Goal: Task Accomplishment & Management: Use online tool/utility

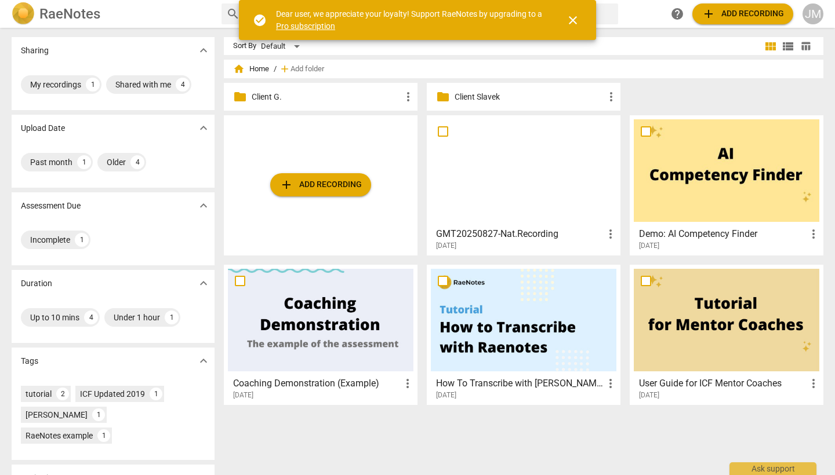
click at [263, 100] on p "Client G." at bounding box center [327, 97] width 150 height 12
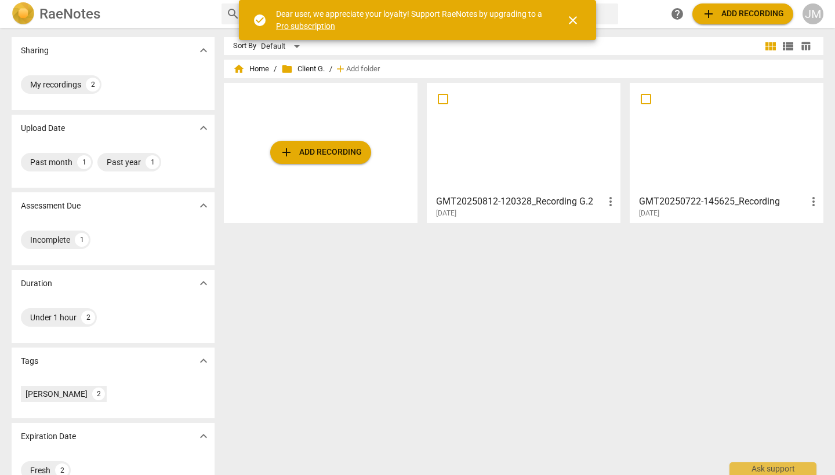
click at [318, 155] on span "add Add recording" at bounding box center [320, 152] width 82 height 14
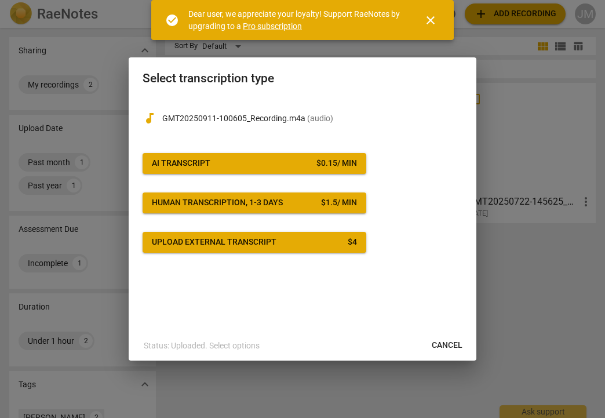
click at [241, 165] on span "AI Transcript $ 0.15 / min" at bounding box center [254, 164] width 205 height 12
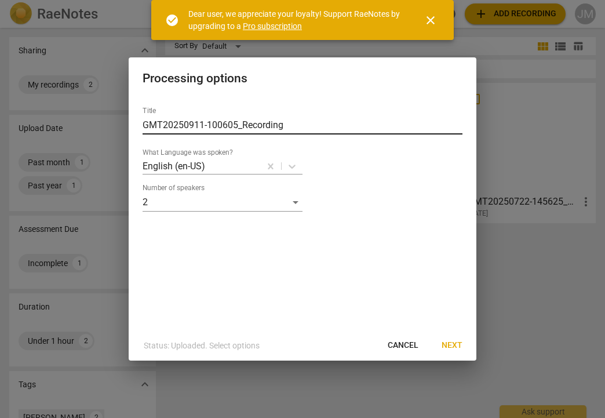
click at [296, 122] on input "GMT20250911-100605_Recording" at bounding box center [303, 125] width 320 height 19
type input "GMT20250911-100605_Recording G3"
click at [451, 344] on span "Next" at bounding box center [452, 346] width 21 height 12
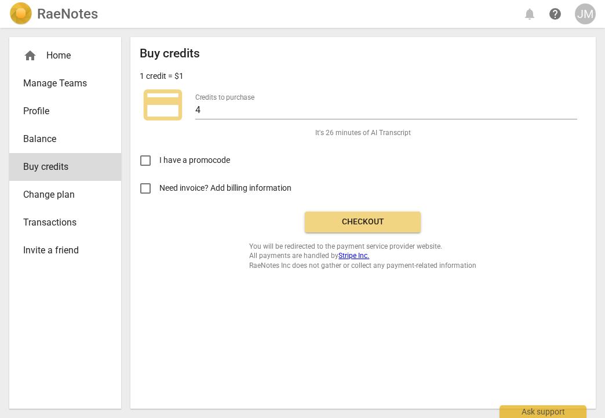
click at [390, 223] on span "Checkout" at bounding box center [362, 222] width 97 height 12
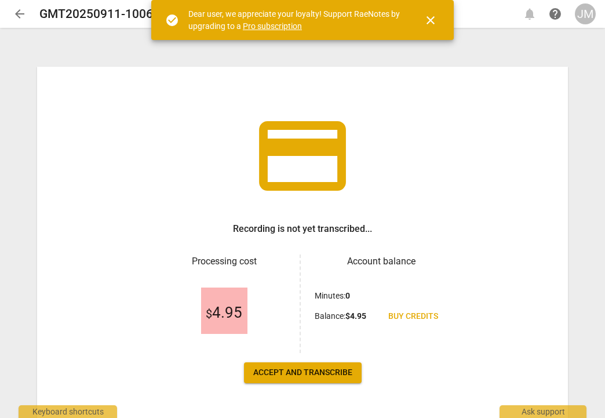
click at [314, 372] on span "Accept and transcribe" at bounding box center [302, 373] width 99 height 12
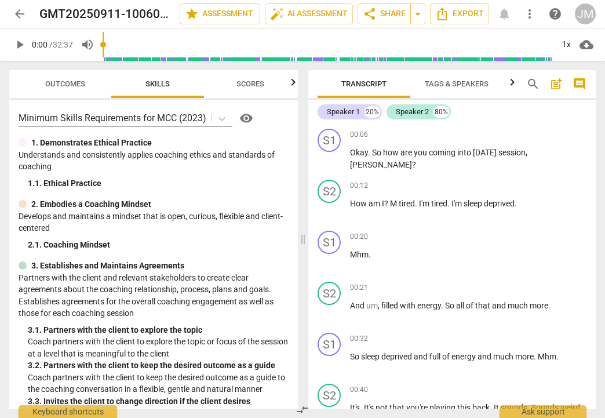
click at [256, 84] on span "Scores" at bounding box center [250, 83] width 28 height 9
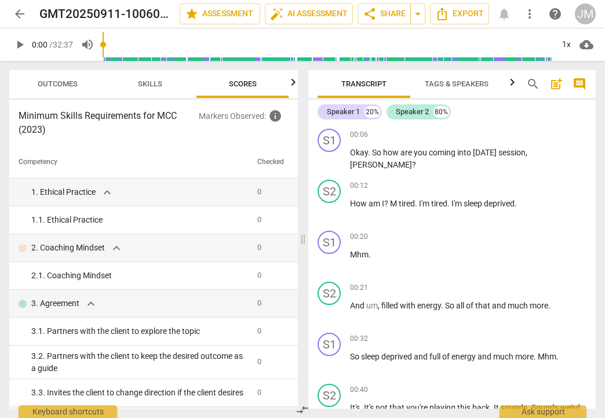
scroll to position [0, 8]
click at [155, 85] on span "Skills" at bounding box center [149, 83] width 24 height 9
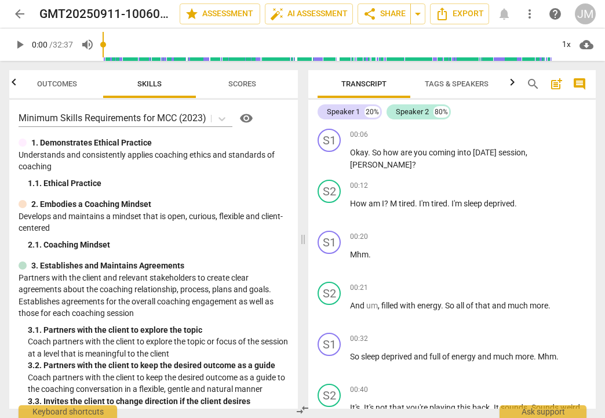
click at [66, 88] on span "Outcomes" at bounding box center [57, 85] width 68 height 16
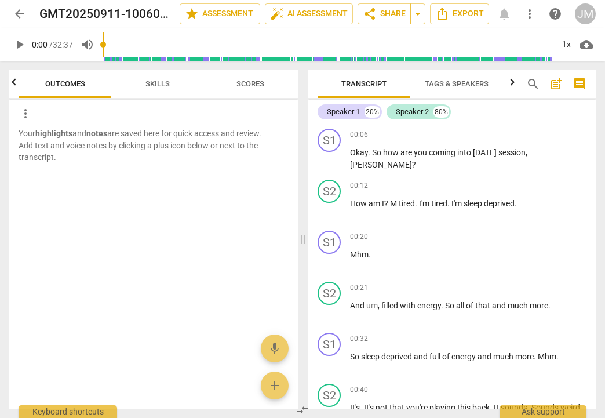
scroll to position [0, 0]
click at [161, 83] on span "Skills" at bounding box center [157, 83] width 24 height 9
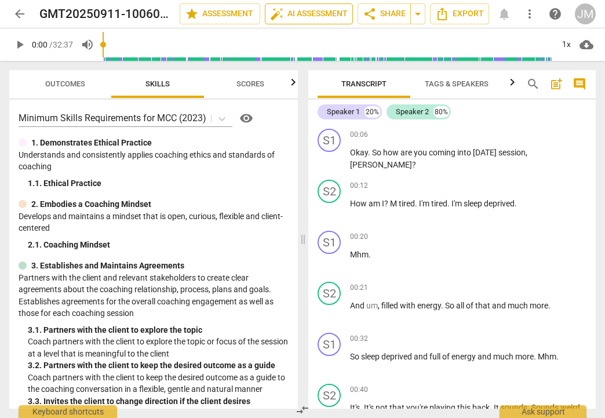
click at [322, 13] on span "auto_fix_high AI Assessment" at bounding box center [309, 14] width 78 height 14
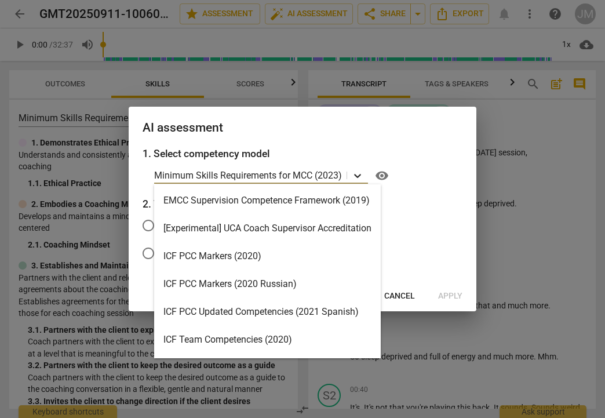
click at [358, 174] on icon at bounding box center [358, 176] width 12 height 12
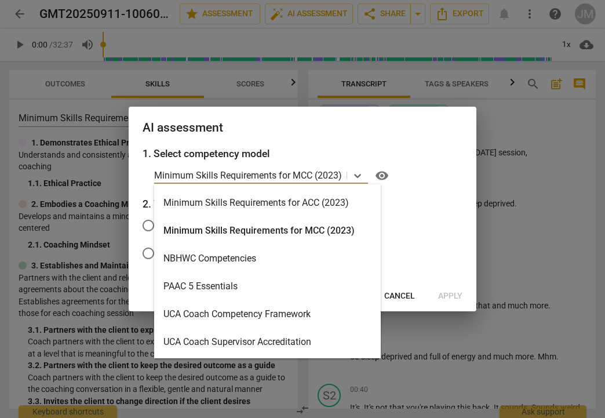
scroll to position [276, 0]
click at [279, 230] on div "Minimum Skills Requirements for MCC (2023)" at bounding box center [267, 231] width 227 height 28
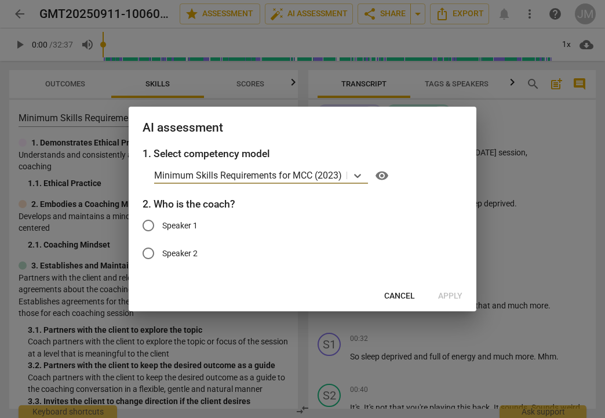
click at [403, 296] on span "Cancel" at bounding box center [399, 296] width 31 height 12
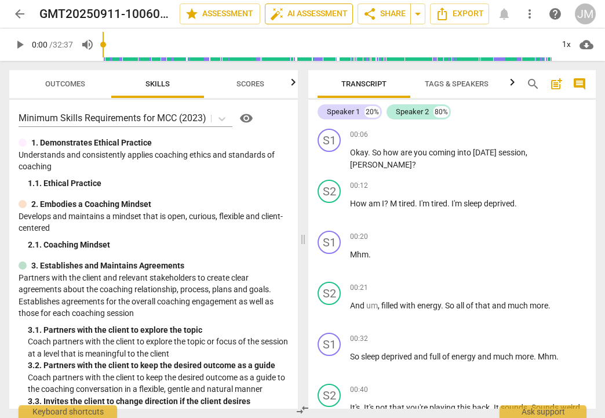
click at [321, 15] on span "auto_fix_high AI Assessment" at bounding box center [309, 14] width 78 height 14
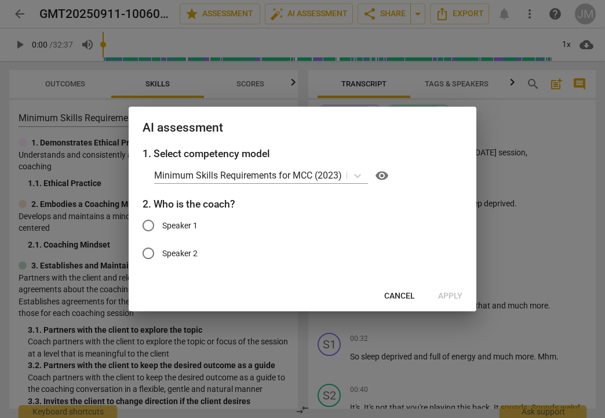
click at [150, 224] on input "Speaker 1" at bounding box center [148, 226] width 28 height 28
radio input "true"
click at [450, 296] on span "Apply" at bounding box center [450, 296] width 24 height 12
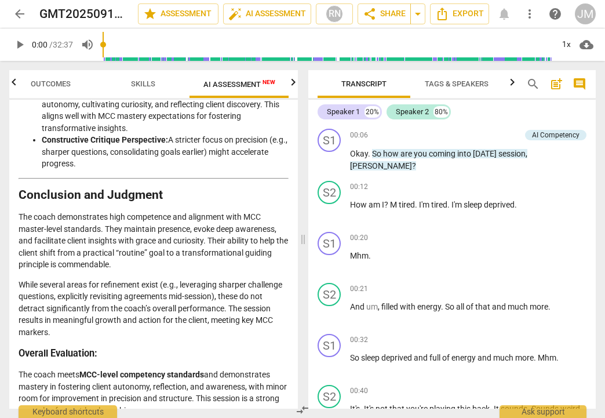
scroll to position [2505, 0]
